Goal: Transaction & Acquisition: Book appointment/travel/reservation

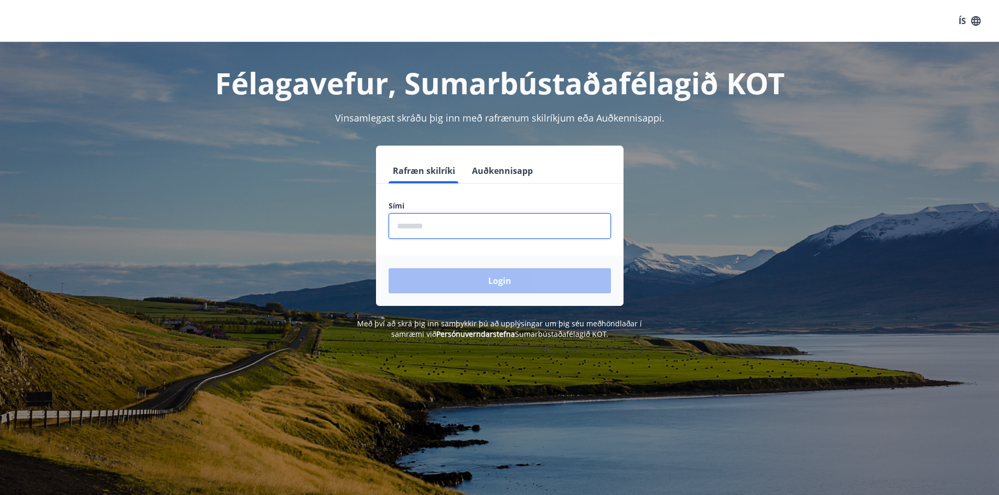
click at [494, 224] on input "phone" at bounding box center [499, 226] width 222 height 26
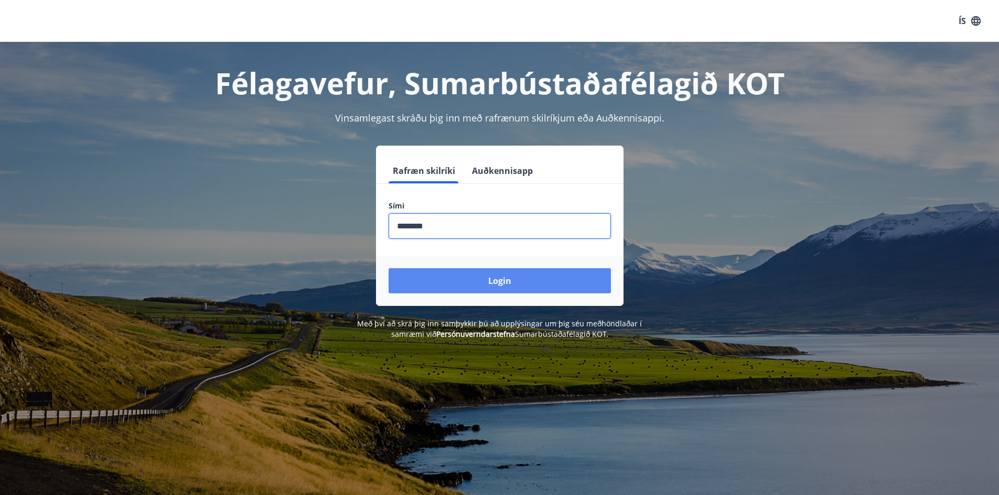
type input "********"
click at [481, 284] on button "Login" at bounding box center [499, 280] width 222 height 25
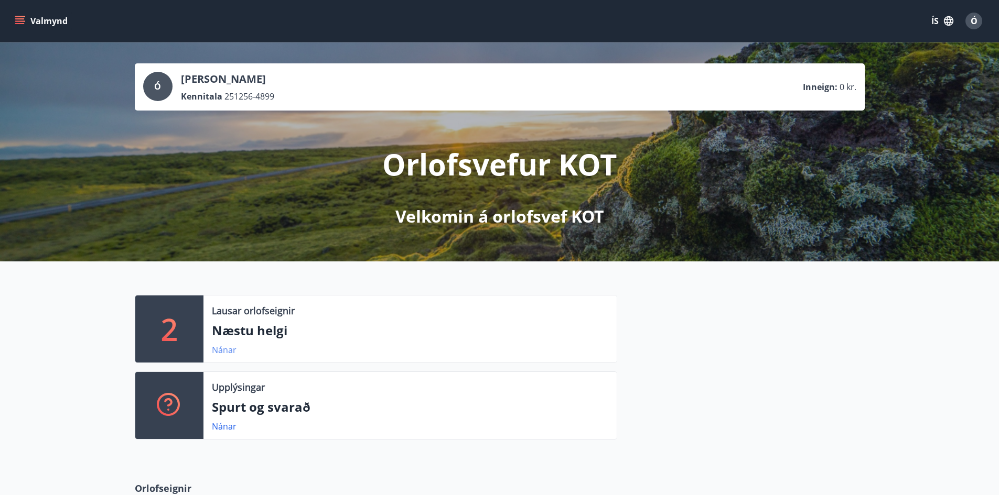
click at [225, 350] on link "Nánar" at bounding box center [224, 350] width 25 height 12
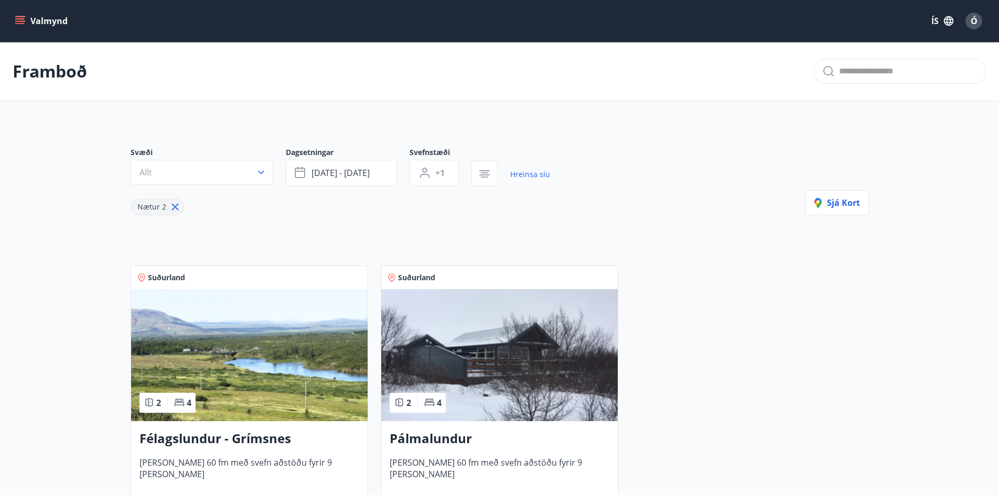
click at [111, 323] on main "Framboð Svæði Allt Dagsetningar [DATE] - [DATE] Svefnstæði +1 Hreinsa síu Nætur…" at bounding box center [499, 294] width 999 height 504
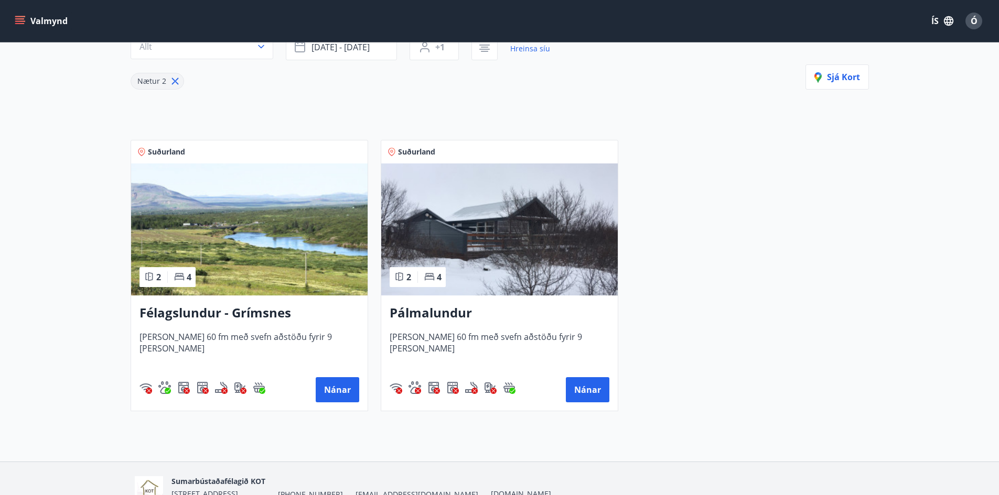
scroll to position [147, 0]
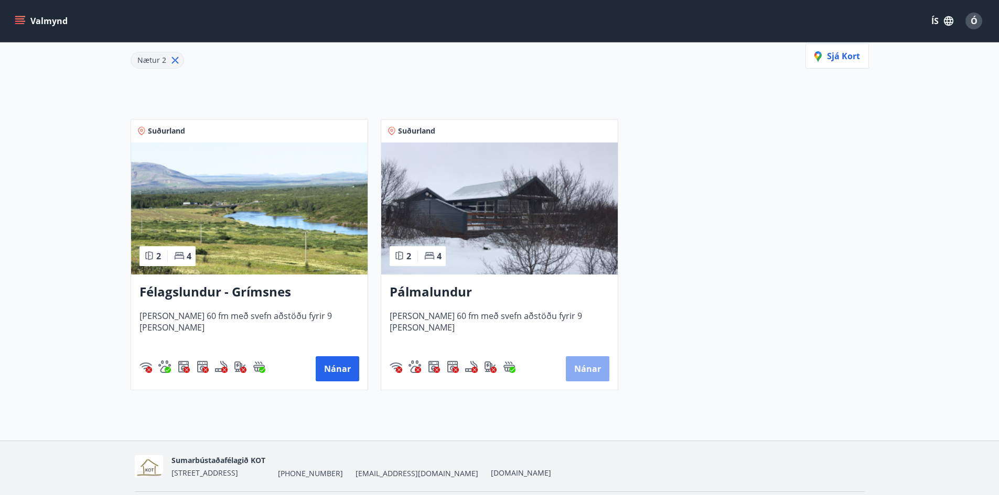
click at [580, 366] on button "Nánar" at bounding box center [588, 369] width 44 height 25
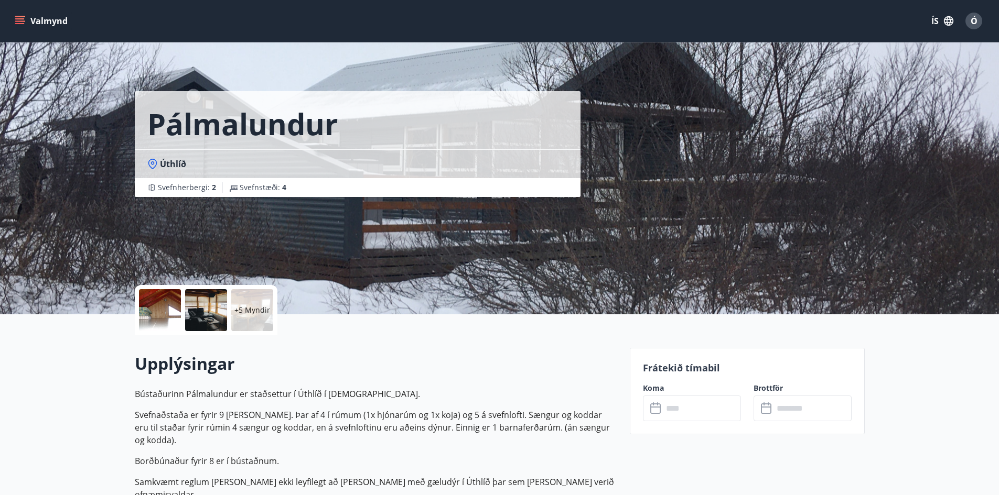
click at [162, 307] on div at bounding box center [160, 310] width 42 height 42
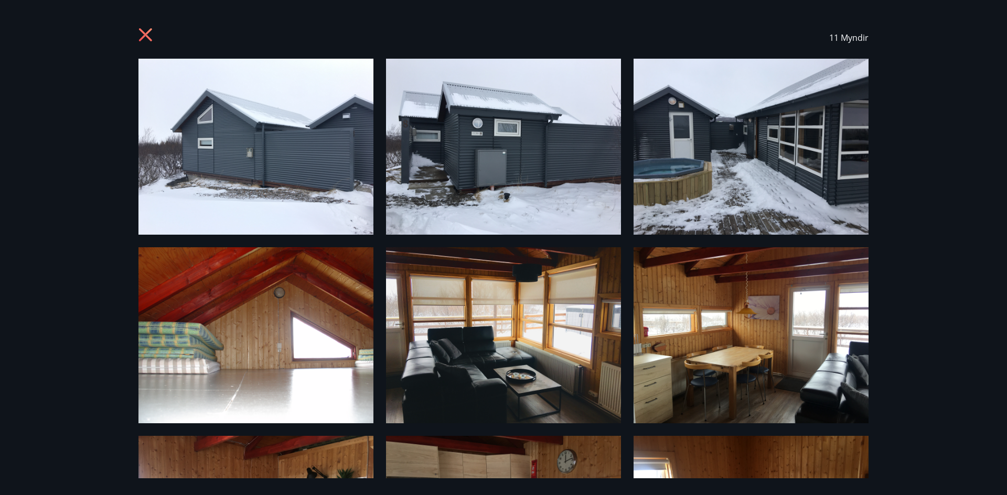
click at [889, 309] on div "11 Myndir" at bounding box center [503, 247] width 1007 height 495
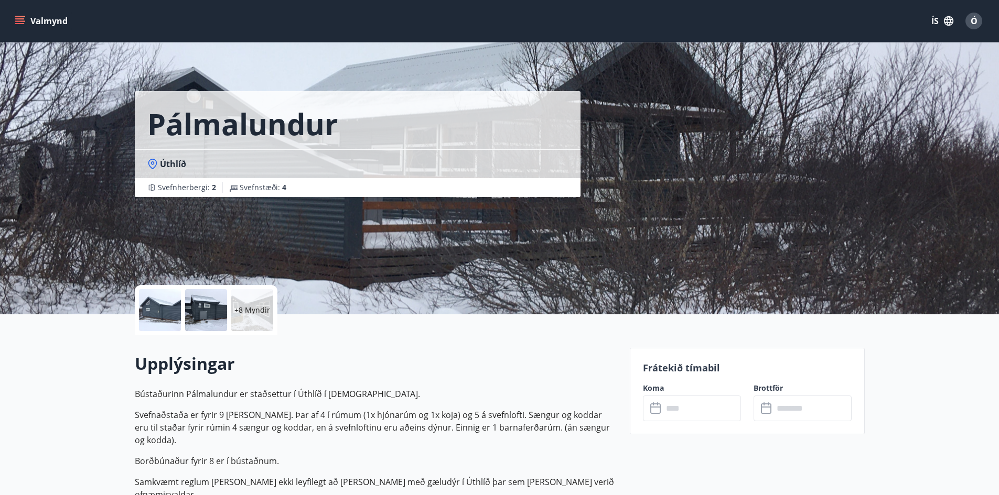
click at [252, 318] on div "+8 Myndir" at bounding box center [252, 310] width 42 height 42
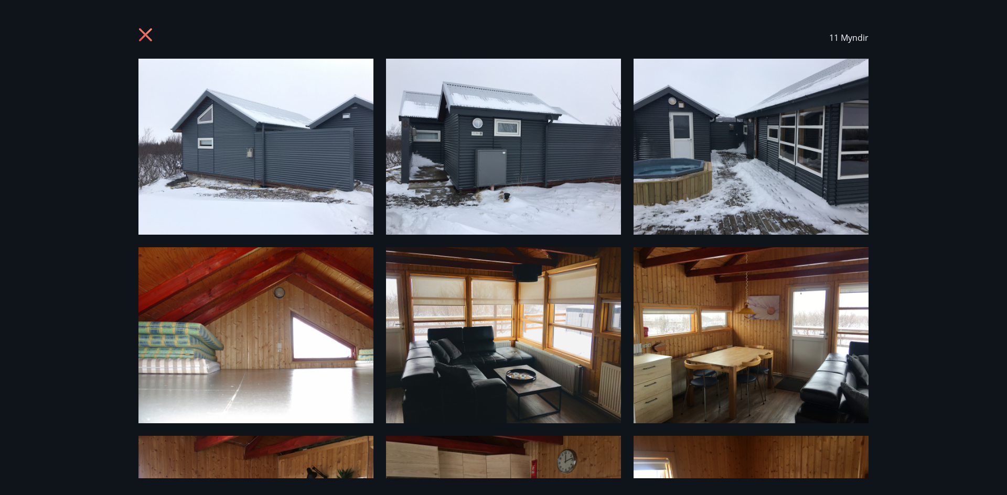
click at [988, 141] on div "11 Myndir" at bounding box center [503, 247] width 1007 height 495
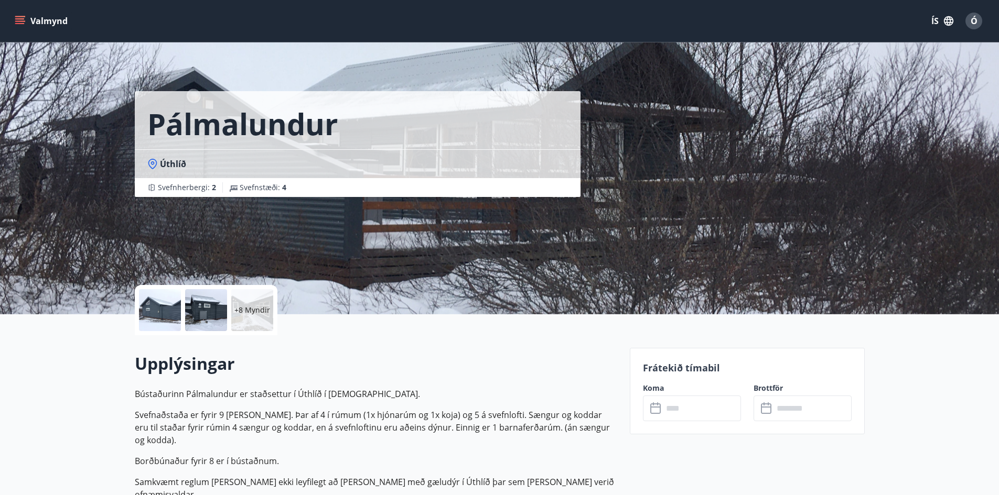
click at [169, 301] on div at bounding box center [160, 310] width 42 height 42
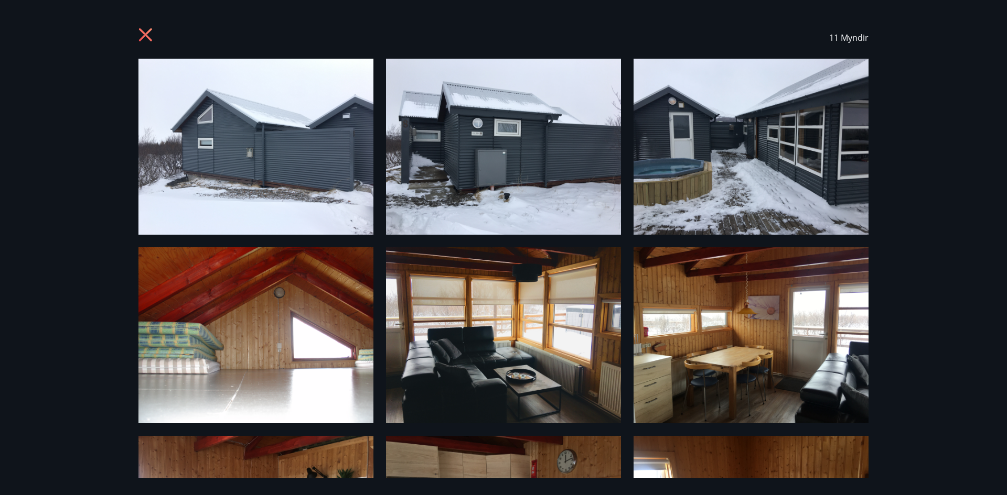
click at [210, 188] on img at bounding box center [255, 147] width 235 height 176
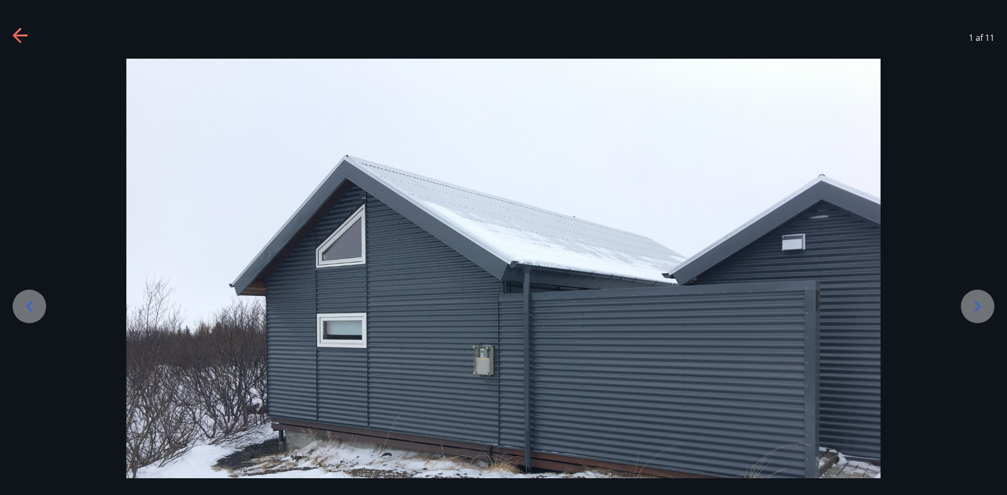
click at [969, 306] on icon at bounding box center [977, 306] width 17 height 17
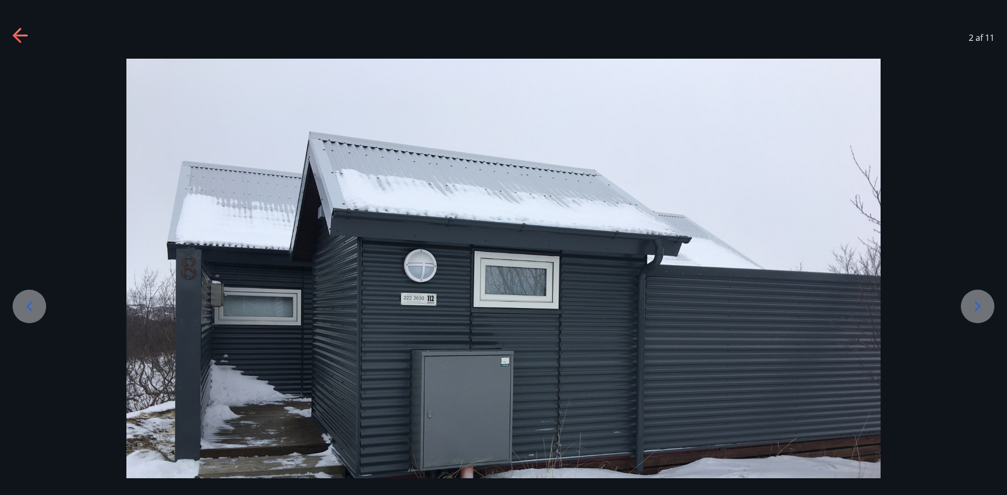
click at [969, 306] on icon at bounding box center [977, 306] width 17 height 17
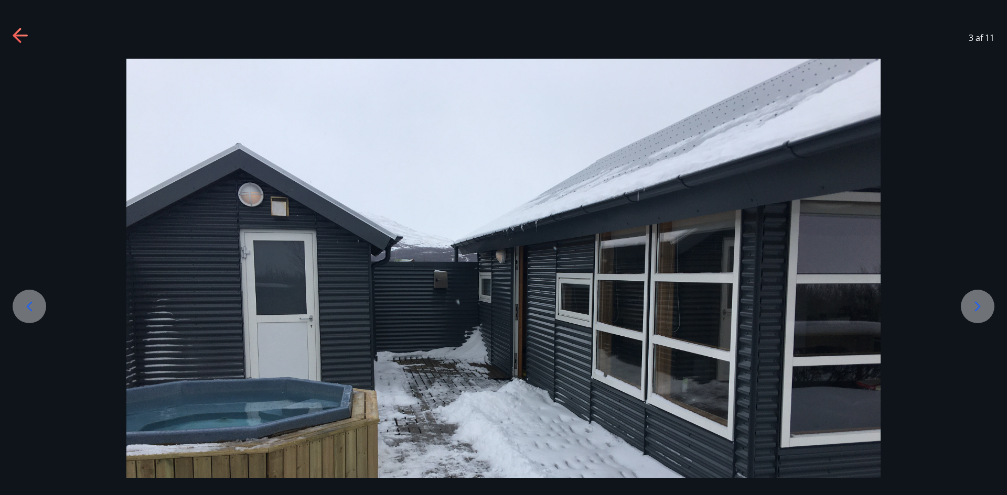
click at [976, 311] on icon at bounding box center [977, 306] width 17 height 17
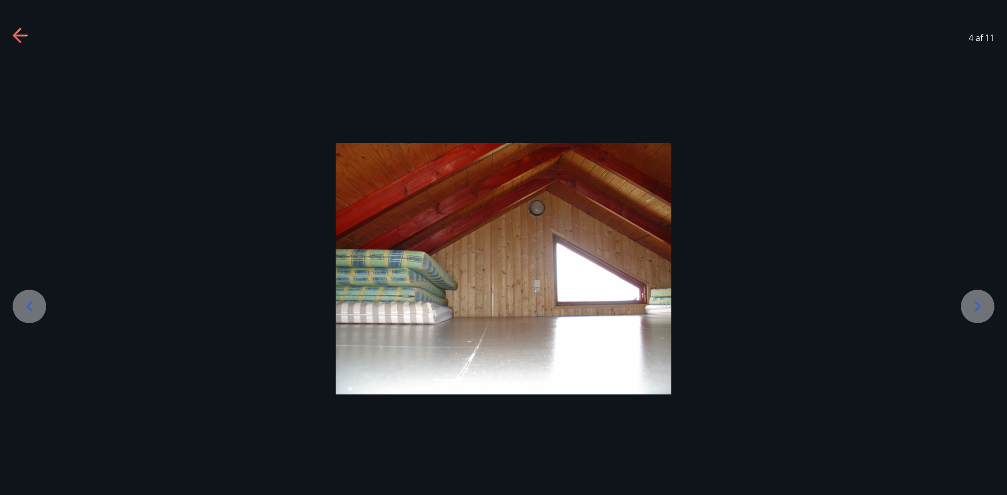
click at [976, 311] on icon at bounding box center [977, 306] width 17 height 17
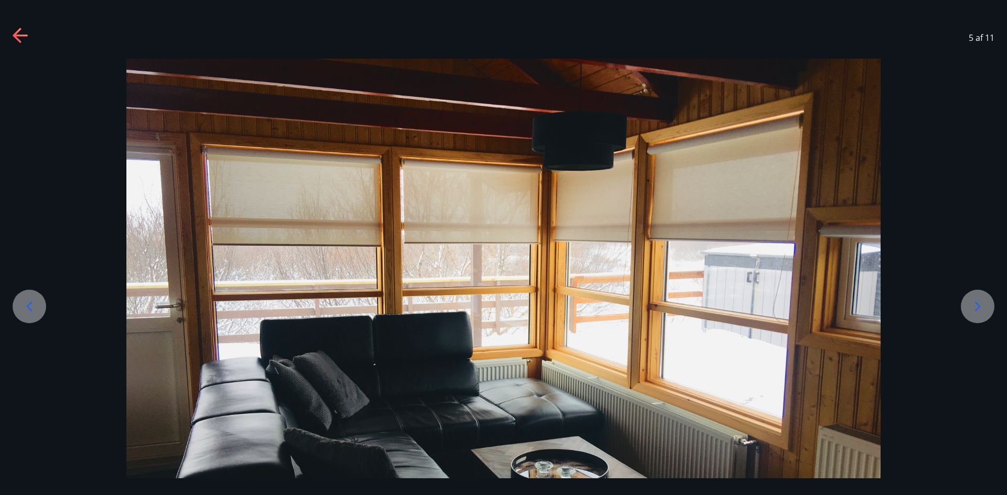
click at [976, 311] on icon at bounding box center [977, 306] width 17 height 17
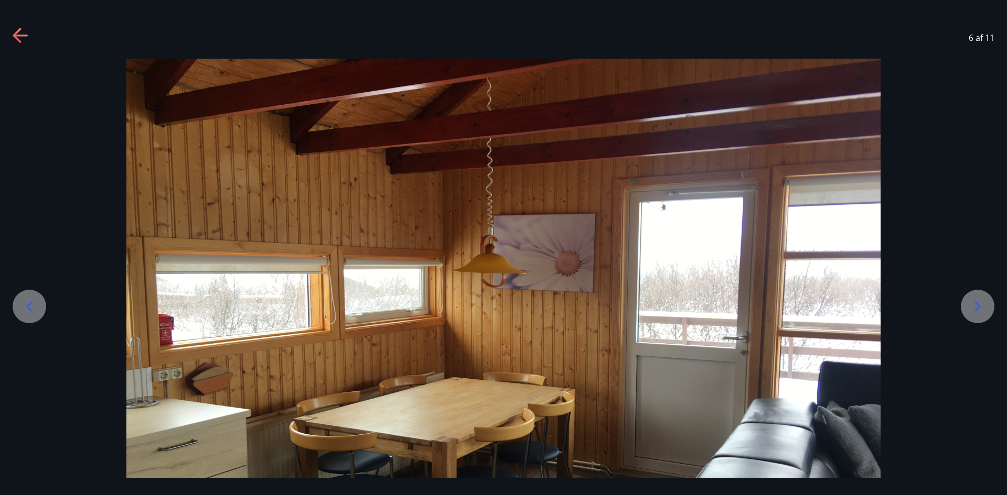
click at [976, 311] on icon at bounding box center [977, 306] width 17 height 17
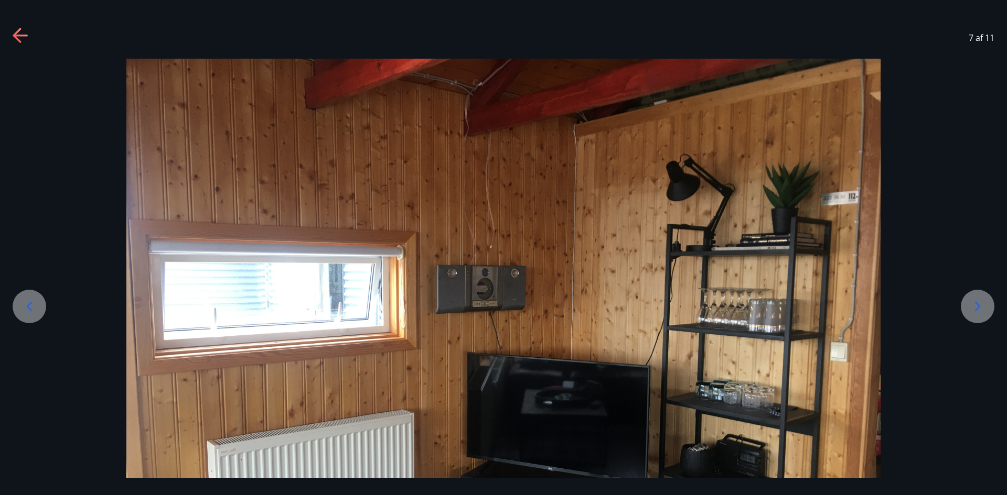
click at [976, 311] on icon at bounding box center [977, 306] width 17 height 17
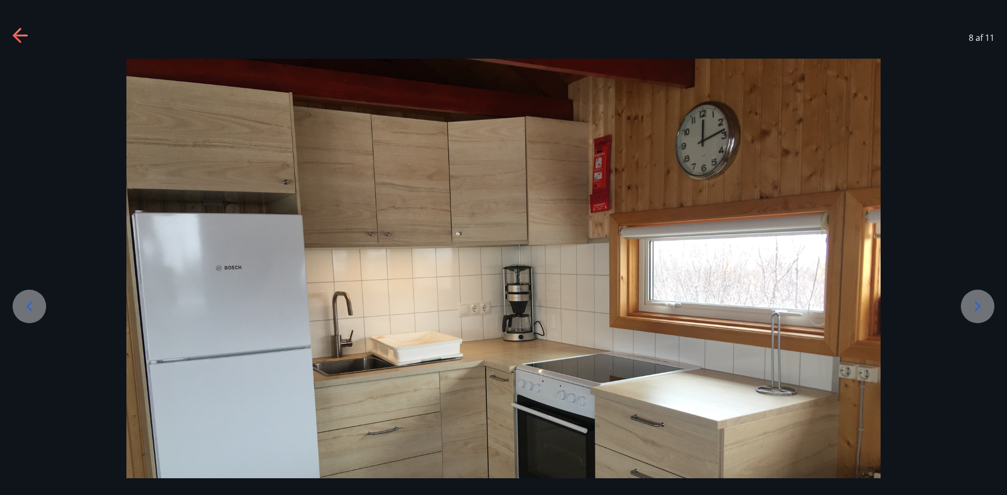
click at [976, 311] on icon at bounding box center [977, 306] width 17 height 17
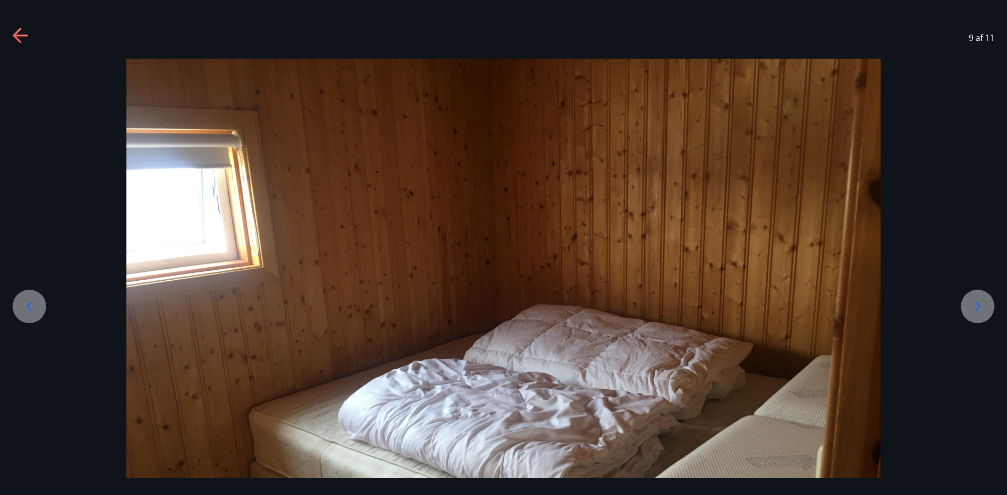
click at [972, 310] on icon at bounding box center [977, 306] width 17 height 17
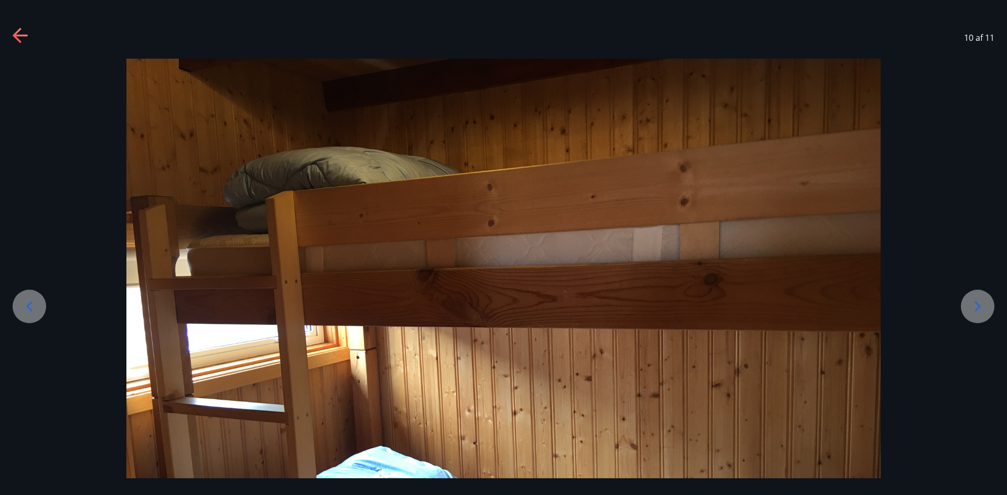
click at [978, 304] on icon at bounding box center [977, 306] width 17 height 17
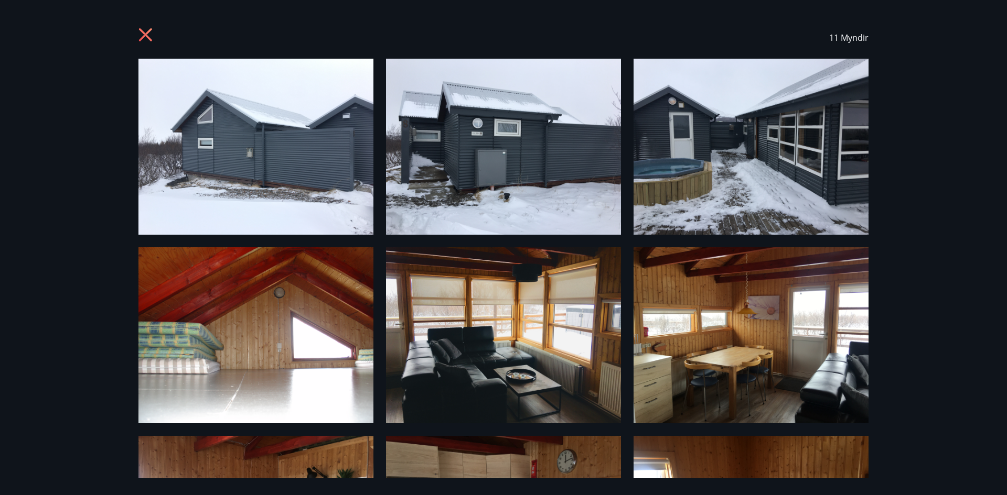
drag, startPoint x: 978, startPoint y: 304, endPoint x: 939, endPoint y: 218, distance: 95.0
click at [939, 218] on div "11 Myndir" at bounding box center [503, 247] width 1007 height 495
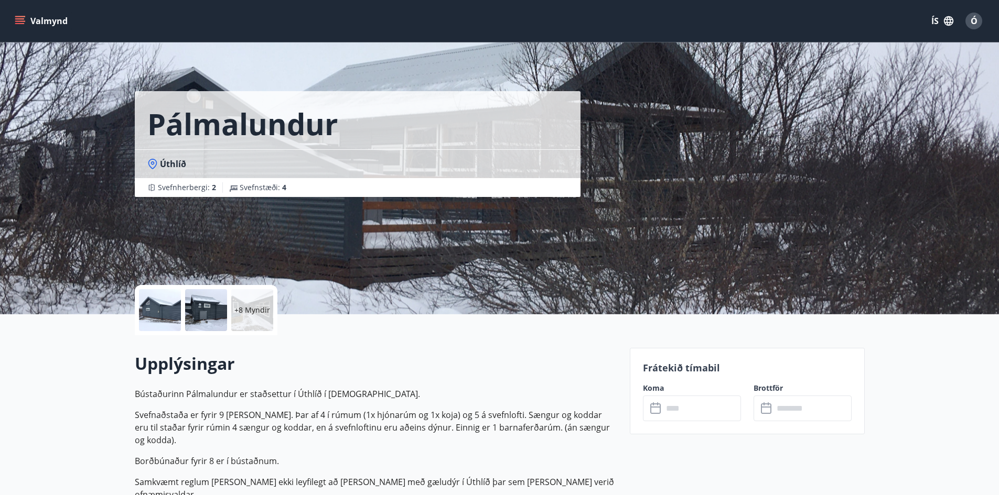
click at [152, 301] on div at bounding box center [160, 310] width 42 height 42
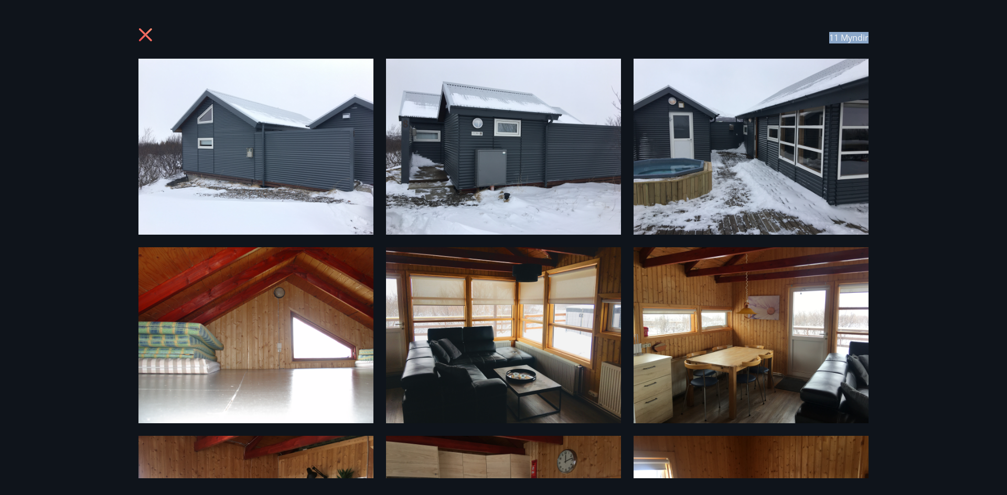
drag, startPoint x: 920, startPoint y: 382, endPoint x: 964, endPoint y: -46, distance: 430.1
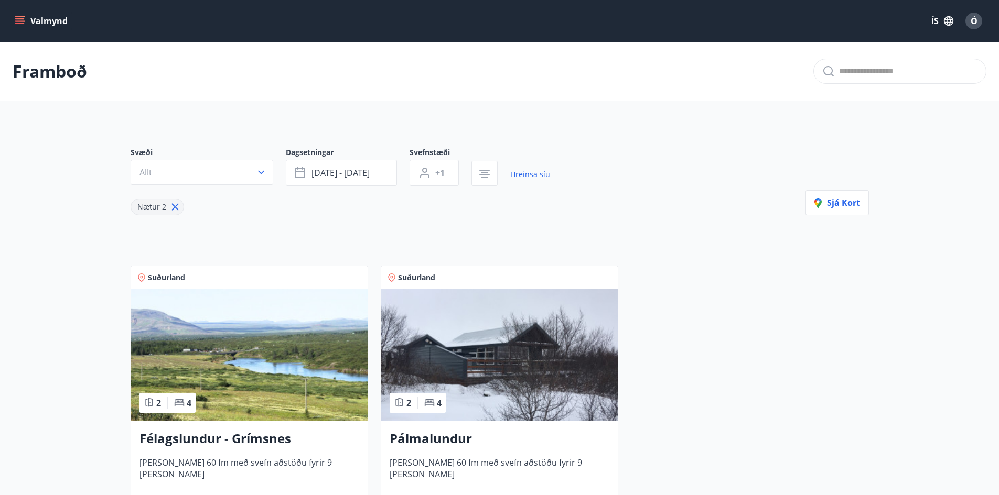
click at [221, 240] on div "Svæði Allt Dagsetningar [DATE] - [DATE] Svefnstæði +1 Hreinsa síu Nætur 2 Sjá k…" at bounding box center [499, 334] width 755 height 424
click at [211, 340] on img at bounding box center [249, 355] width 236 height 132
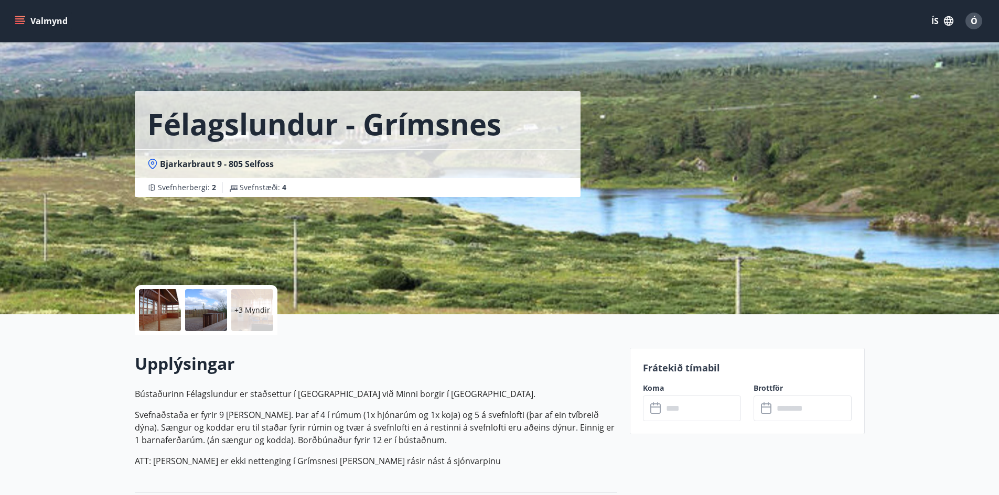
click at [162, 317] on div at bounding box center [160, 310] width 42 height 42
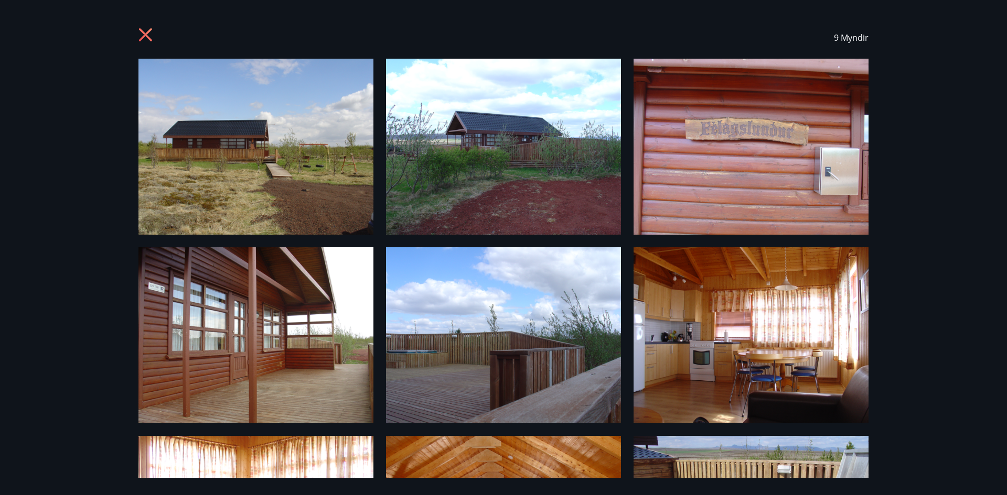
click at [285, 135] on img at bounding box center [255, 147] width 235 height 176
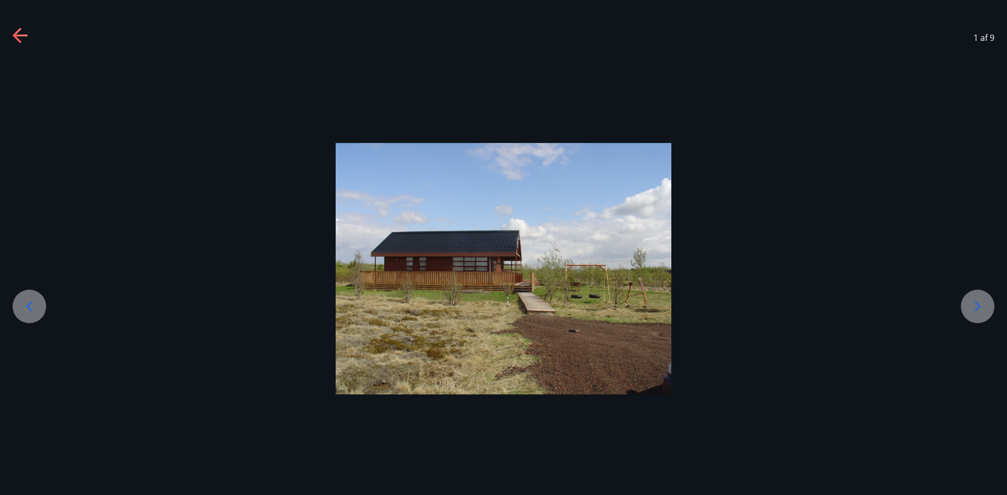
click at [980, 311] on icon at bounding box center [977, 306] width 17 height 17
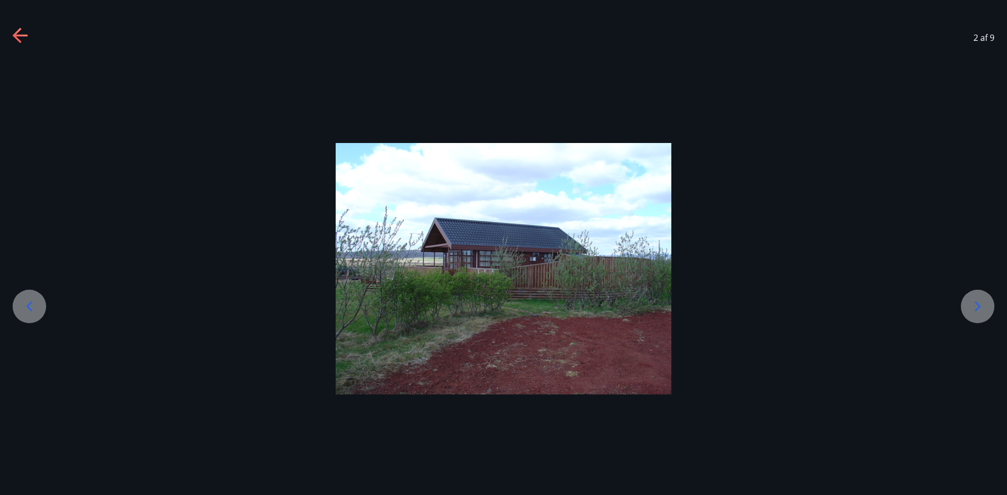
click at [980, 311] on icon at bounding box center [977, 306] width 17 height 17
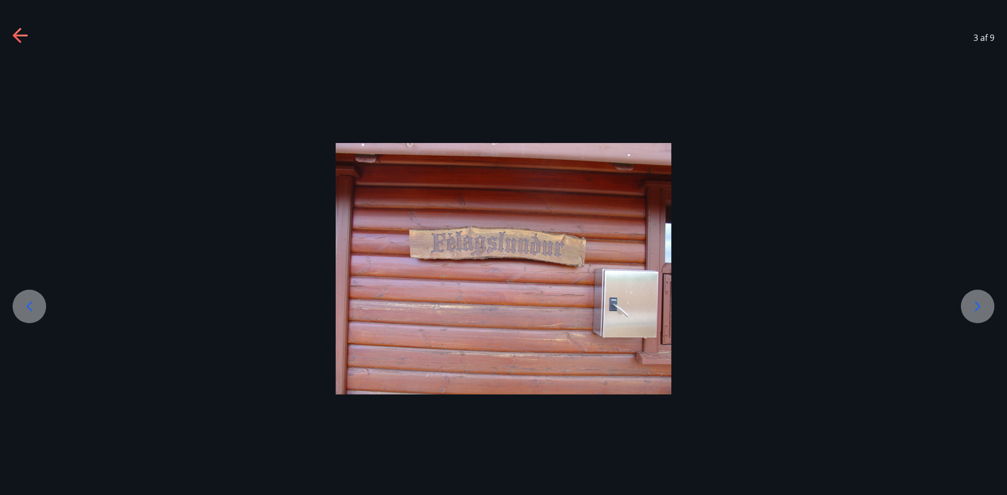
click at [980, 311] on icon at bounding box center [977, 306] width 17 height 17
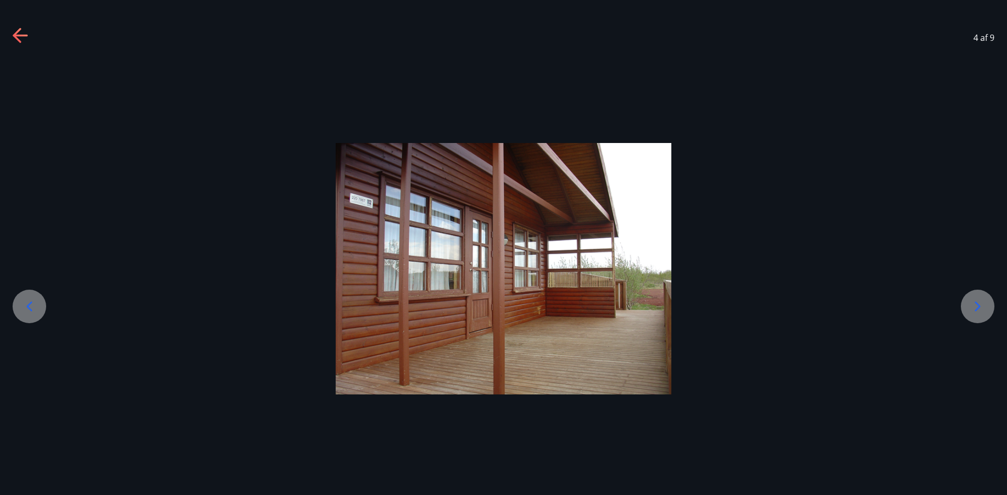
click at [980, 311] on icon at bounding box center [977, 306] width 17 height 17
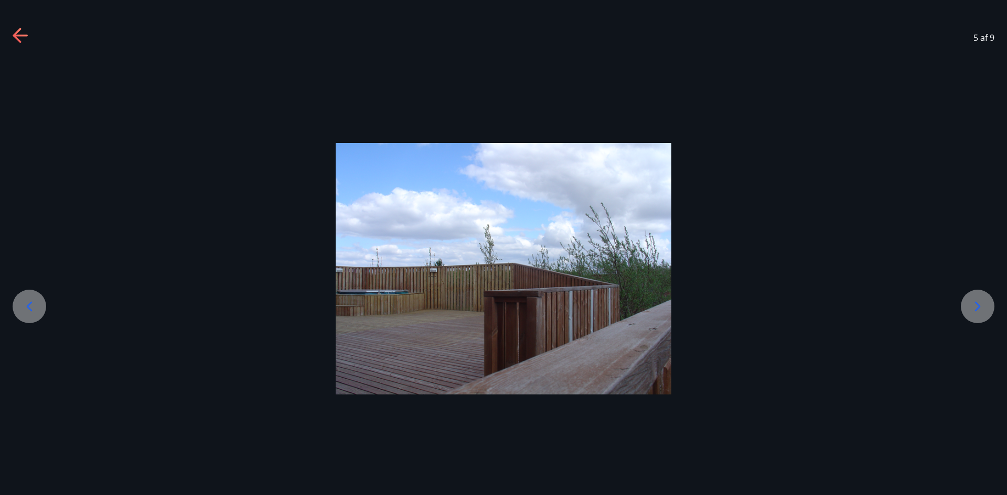
click at [980, 311] on icon at bounding box center [977, 306] width 17 height 17
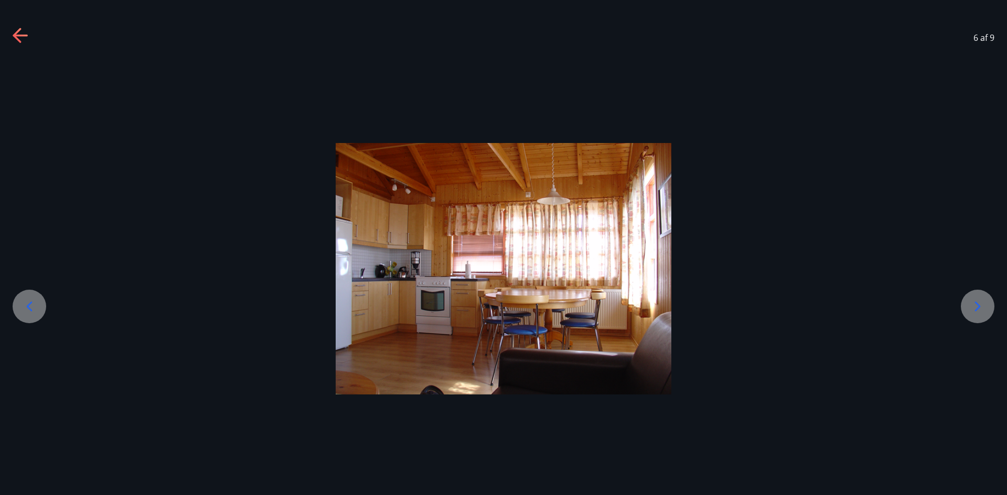
click at [980, 311] on icon at bounding box center [977, 306] width 17 height 17
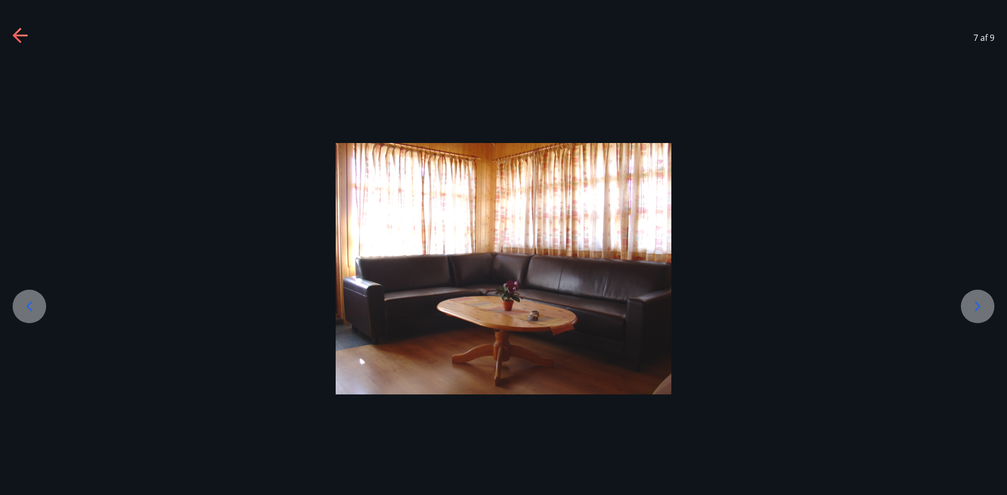
click at [980, 311] on icon at bounding box center [977, 306] width 17 height 17
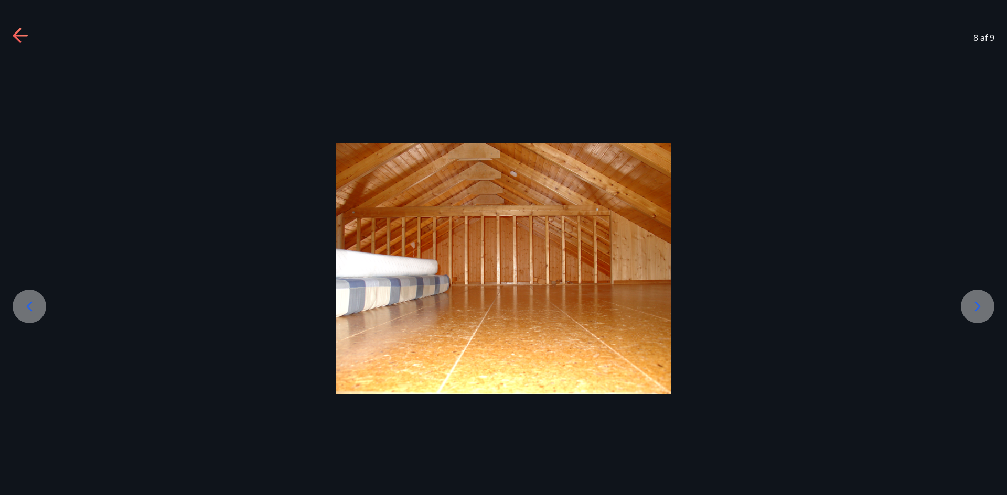
click at [980, 311] on icon at bounding box center [977, 306] width 17 height 17
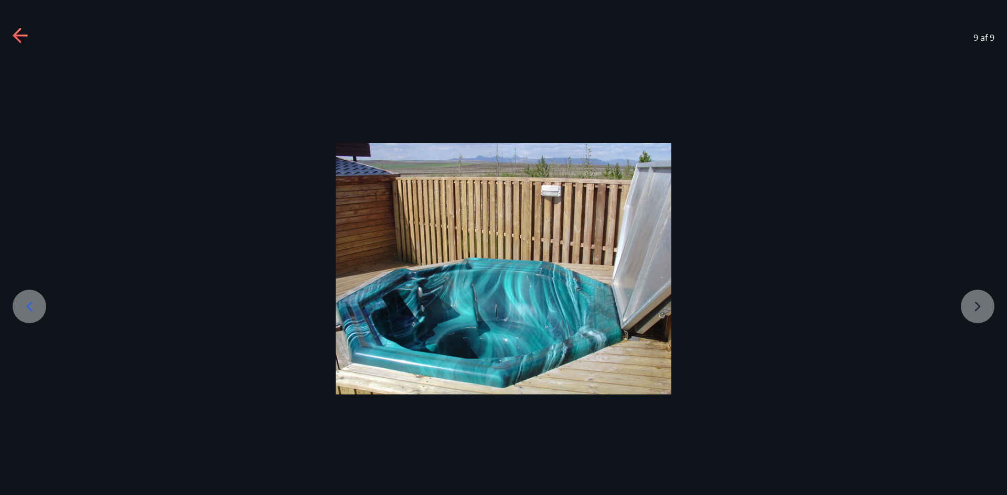
click at [980, 311] on div at bounding box center [503, 269] width 1007 height 252
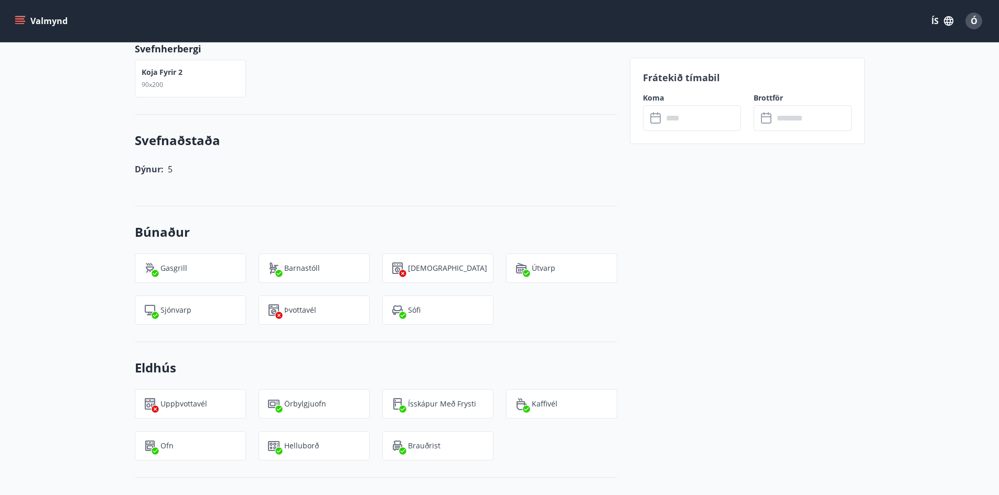
scroll to position [608, 0]
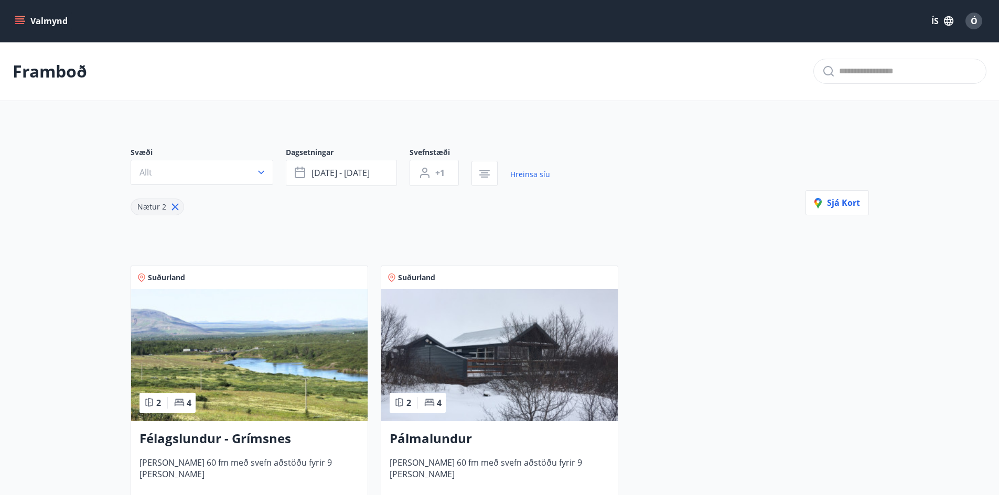
click at [517, 358] on img at bounding box center [499, 355] width 236 height 132
click at [217, 407] on img at bounding box center [249, 355] width 236 height 132
click at [465, 468] on span "[PERSON_NAME] 60 fm með svefn aðstöðu fyrir 9 [PERSON_NAME]" at bounding box center [500, 474] width 220 height 35
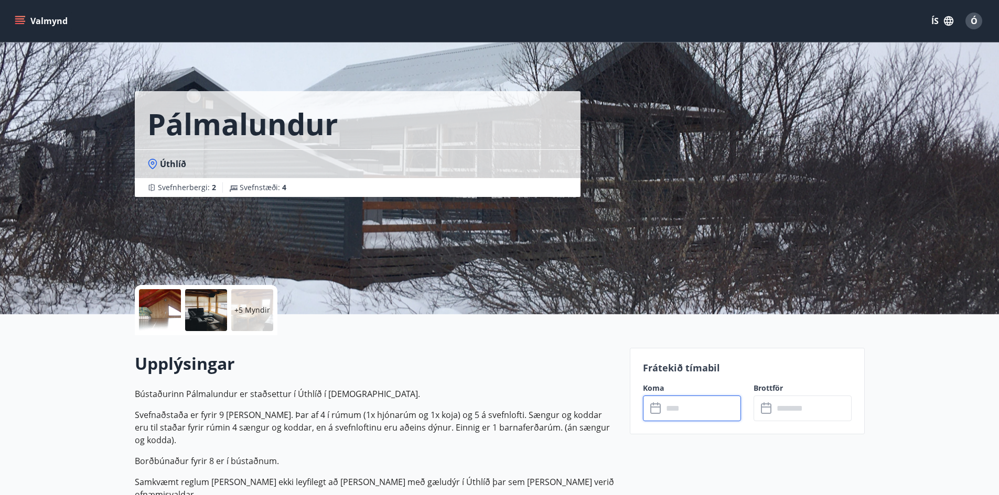
click at [672, 403] on input "text" at bounding box center [702, 409] width 78 height 26
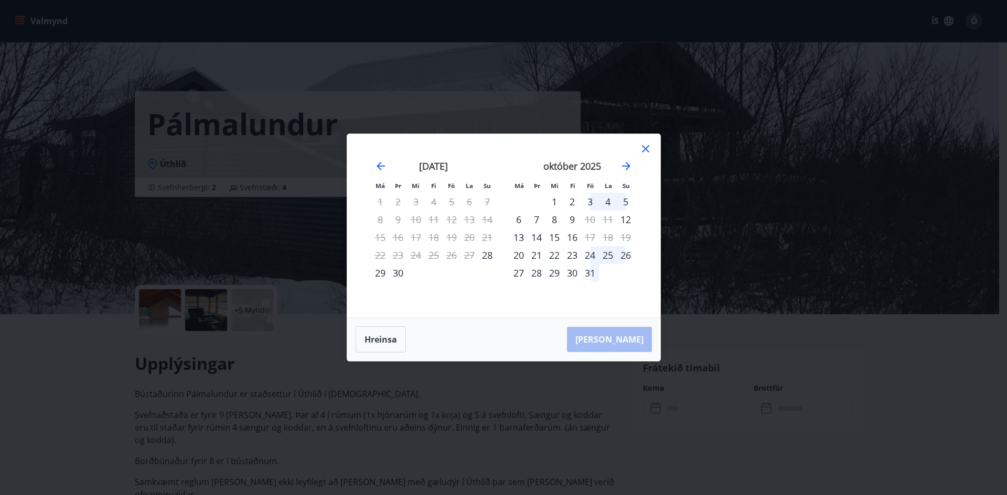
click at [587, 200] on div "3" at bounding box center [590, 202] width 18 height 18
click at [628, 201] on div "5" at bounding box center [626, 202] width 18 height 18
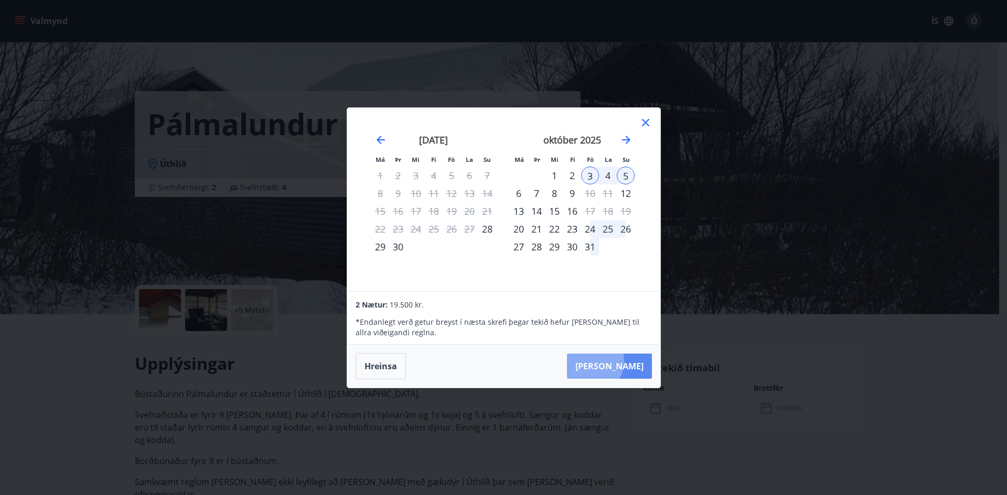
click at [622, 361] on button "[PERSON_NAME]" at bounding box center [609, 366] width 85 height 25
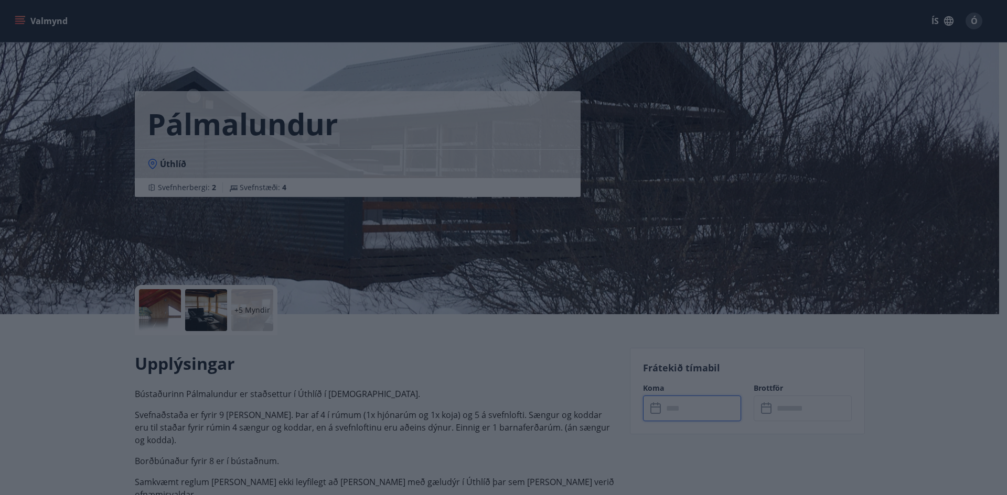
type input "******"
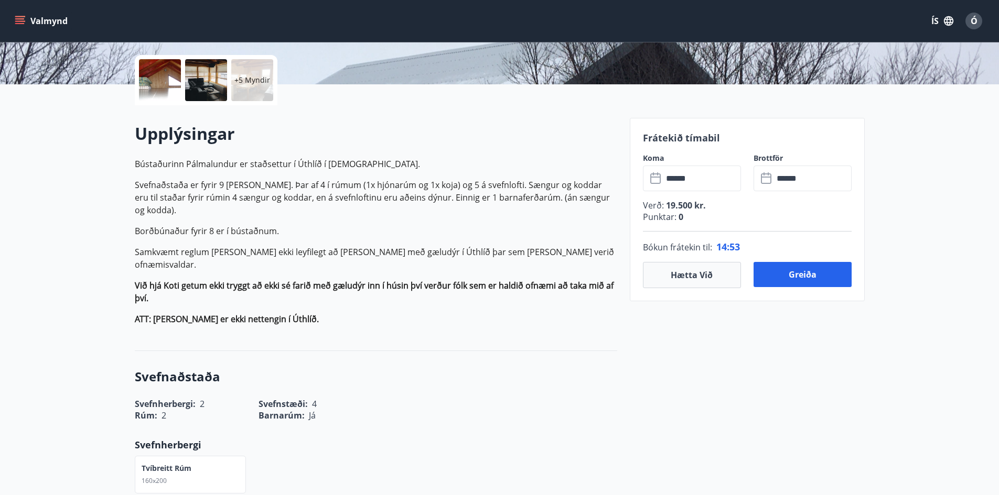
scroll to position [231, 0]
click at [808, 275] on button "Greiða" at bounding box center [802, 274] width 98 height 25
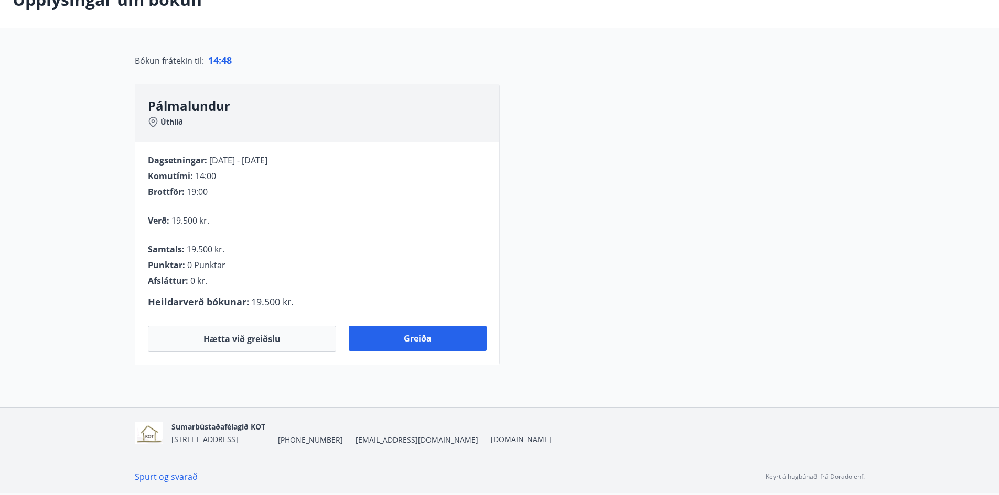
scroll to position [198, 0]
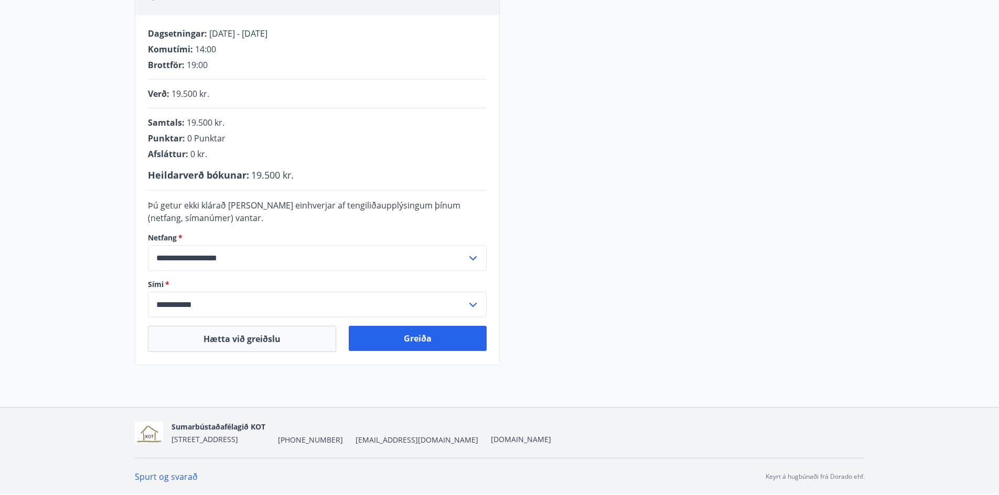
click at [781, 219] on div "**********" at bounding box center [500, 161] width 730 height 408
click at [444, 346] on button "Greiða" at bounding box center [418, 338] width 138 height 25
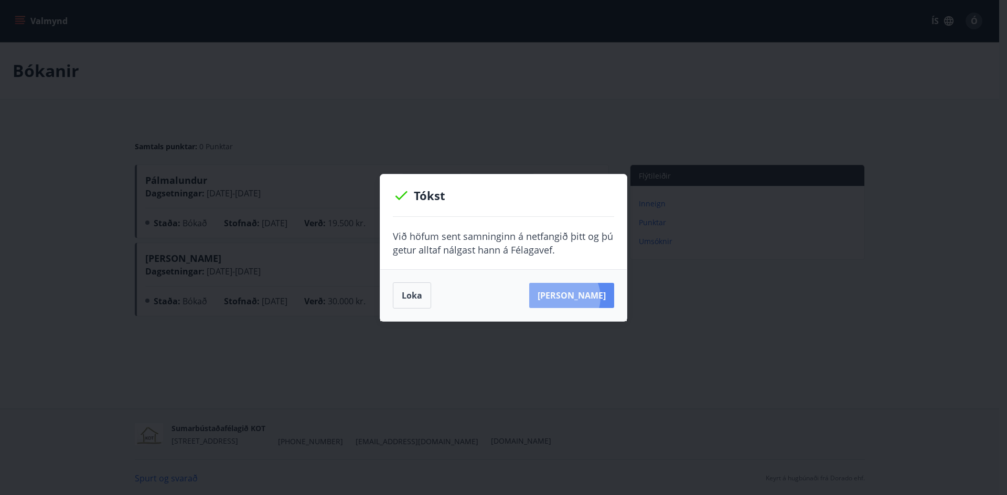
click at [577, 302] on button "Sjá samning" at bounding box center [571, 295] width 85 height 25
